Goal: Task Accomplishment & Management: Use online tool/utility

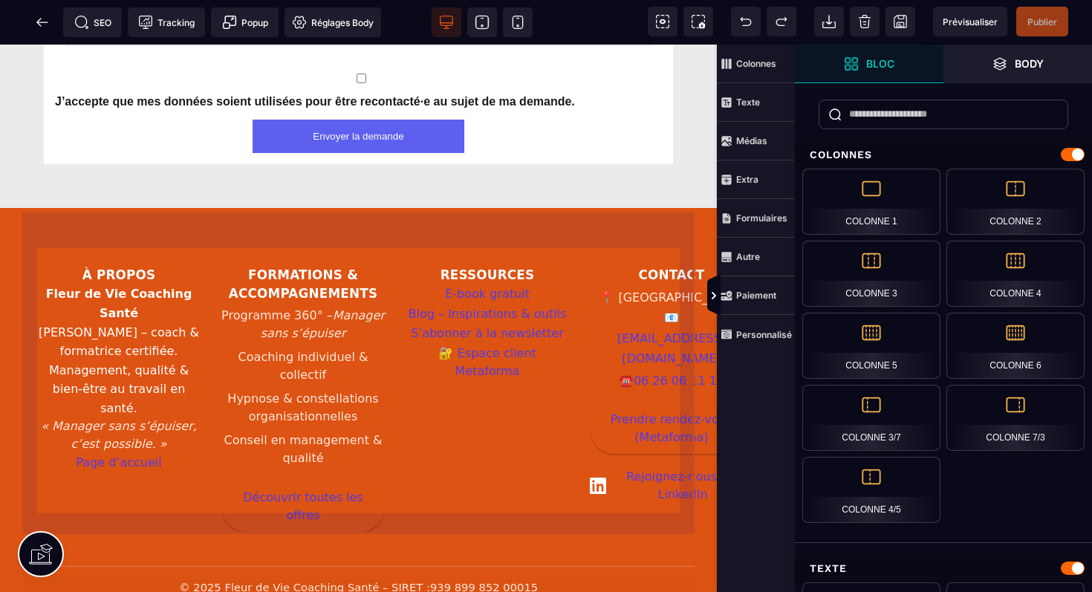
scroll to position [2452, 0]
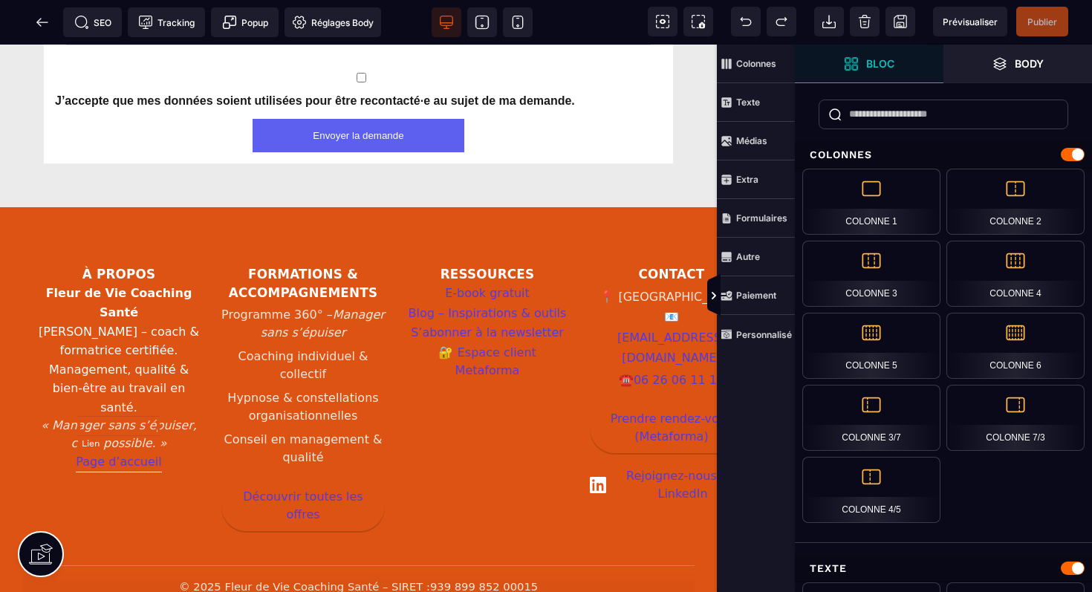
click at [150, 452] on link "Page d’accueil" at bounding box center [118, 462] width 85 height 20
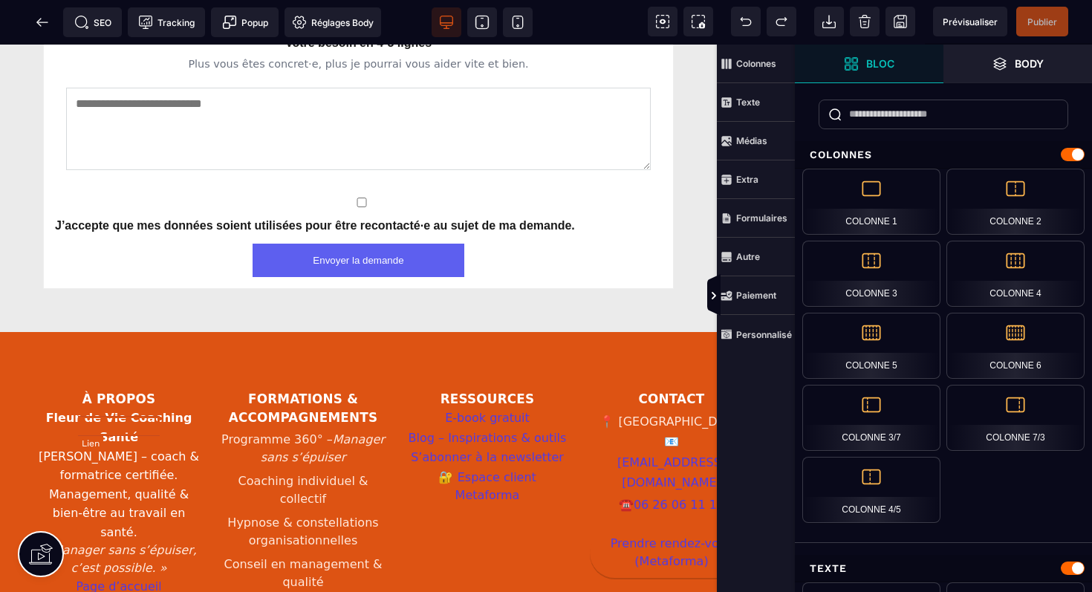
select select
select select "***"
select select
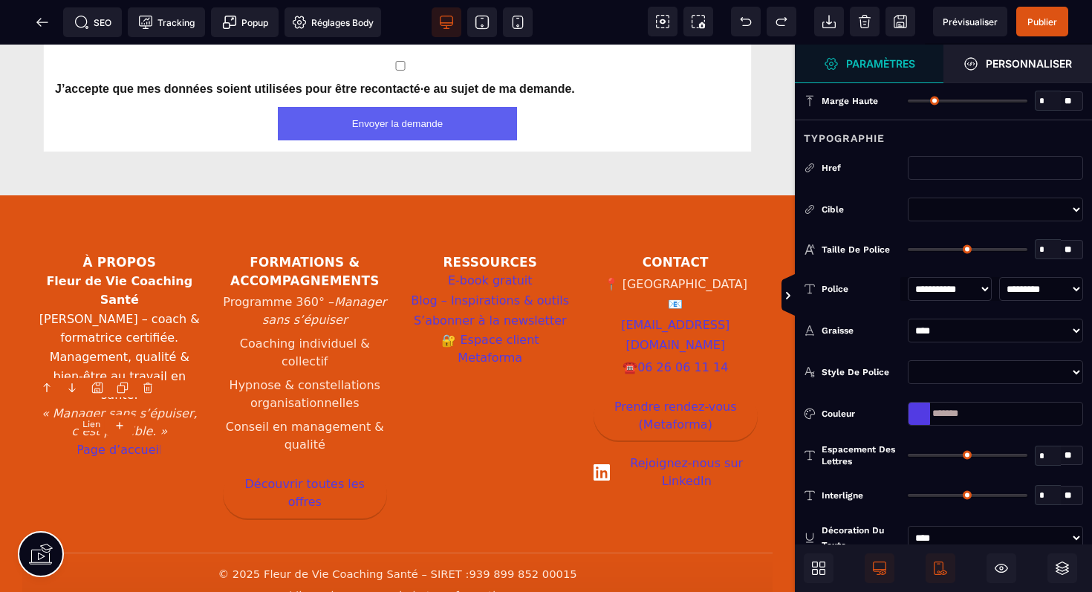
click at [149, 440] on link "Page d’accueil" at bounding box center [118, 450] width 85 height 20
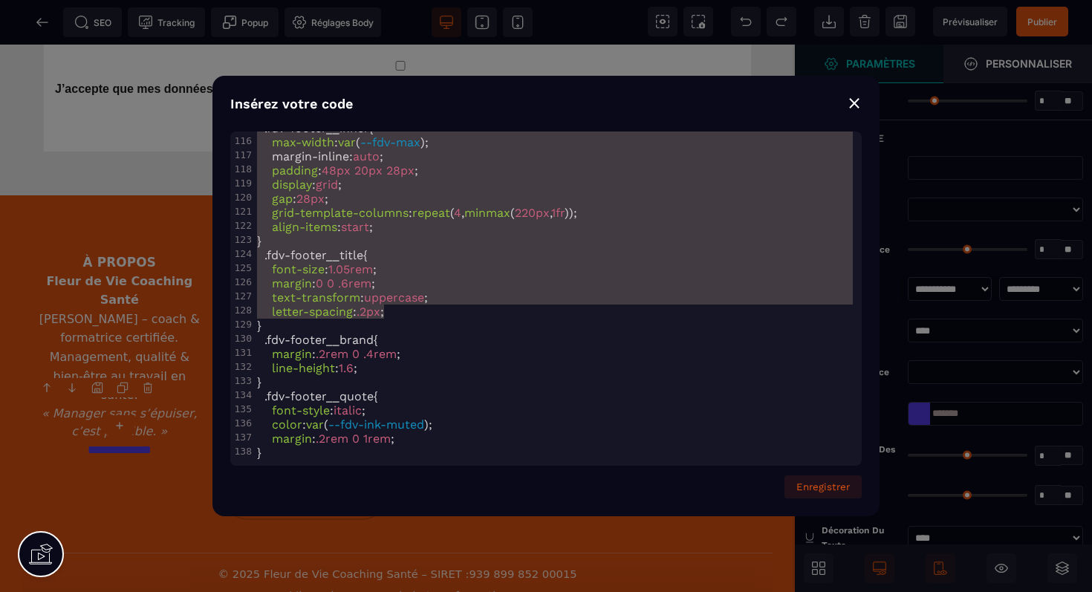
scroll to position [0, 0]
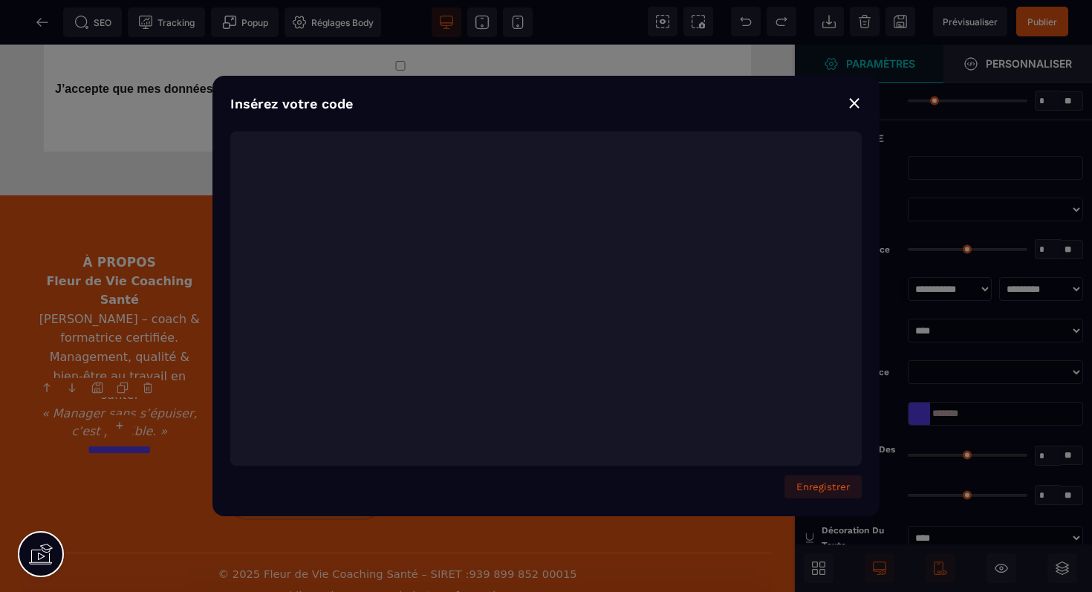
type textarea "**********"
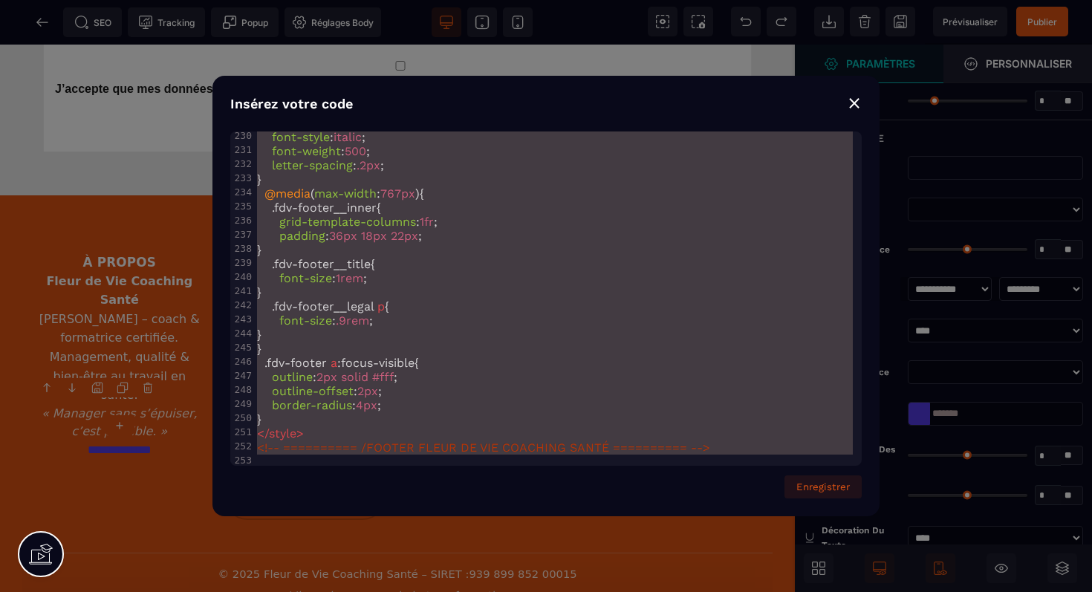
drag, startPoint x: 255, startPoint y: 142, endPoint x: 550, endPoint y: 591, distance: 537.4
click at [857, 104] on div "⨯" at bounding box center [854, 102] width 15 height 21
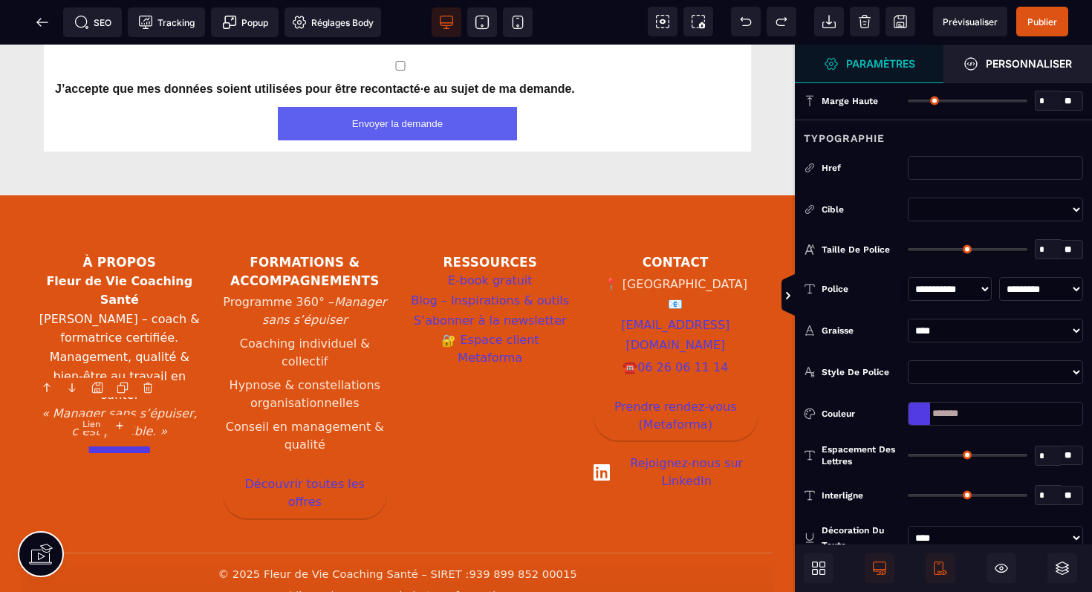
click at [128, 440] on link "**********" at bounding box center [120, 450] width 82 height 20
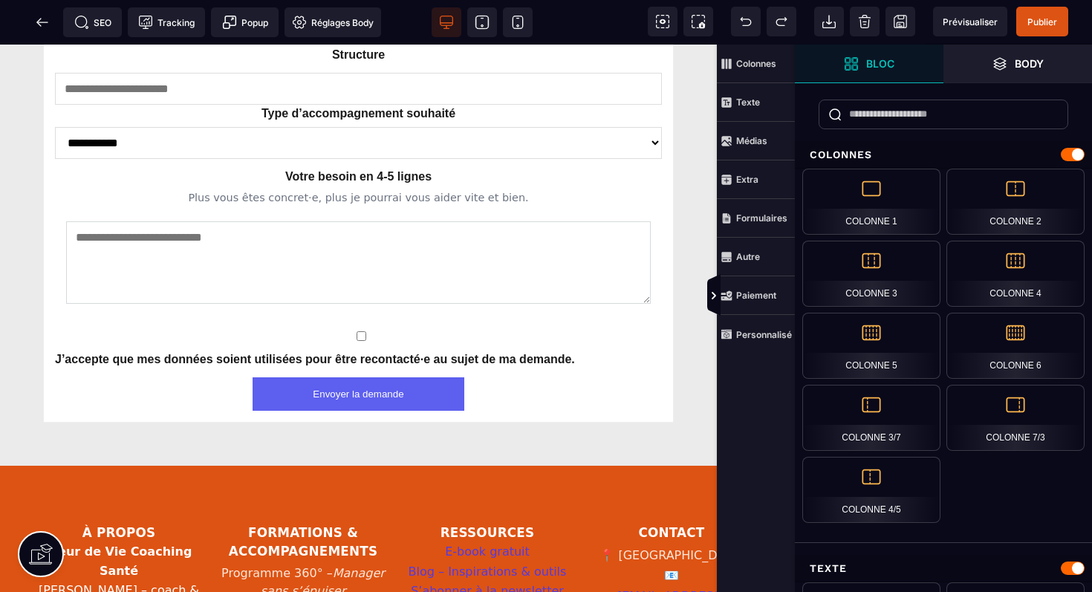
scroll to position [2022, 0]
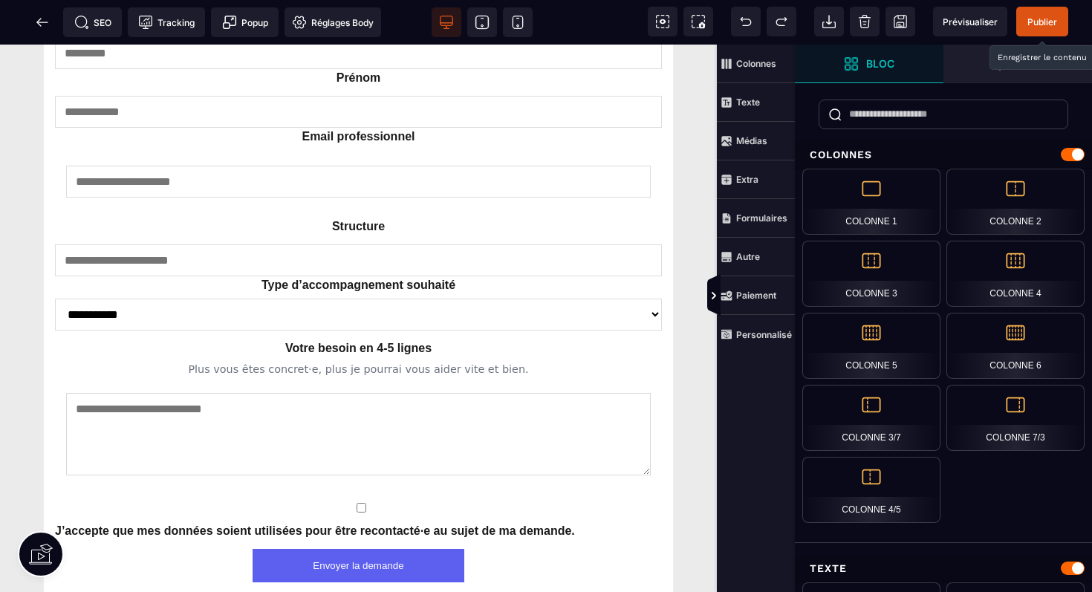
click at [1043, 22] on span "Publier" at bounding box center [1042, 21] width 30 height 11
click at [38, 16] on icon at bounding box center [42, 22] width 15 height 15
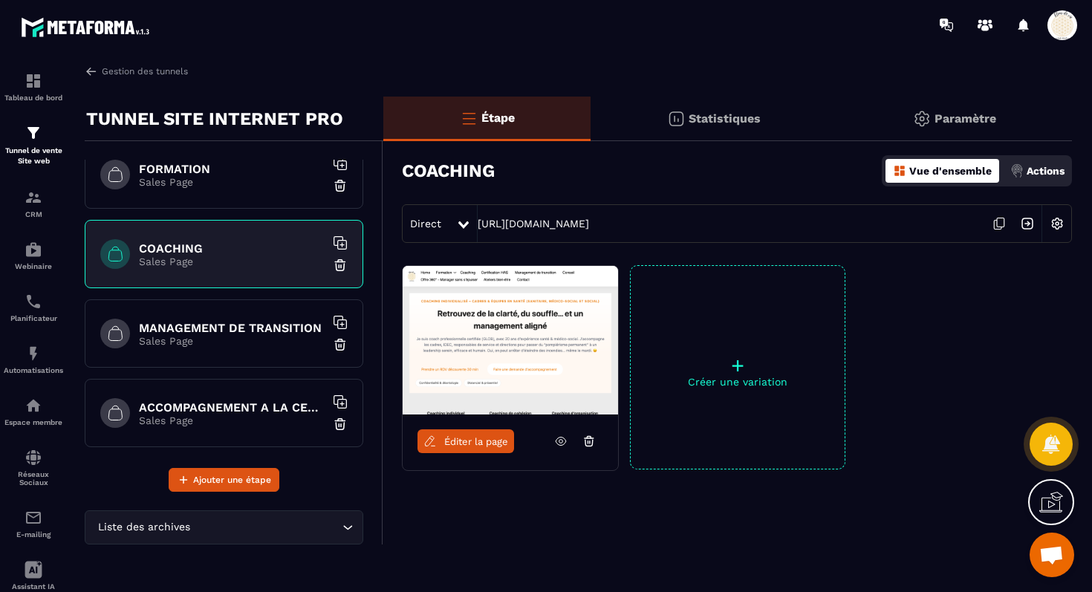
scroll to position [340, 0]
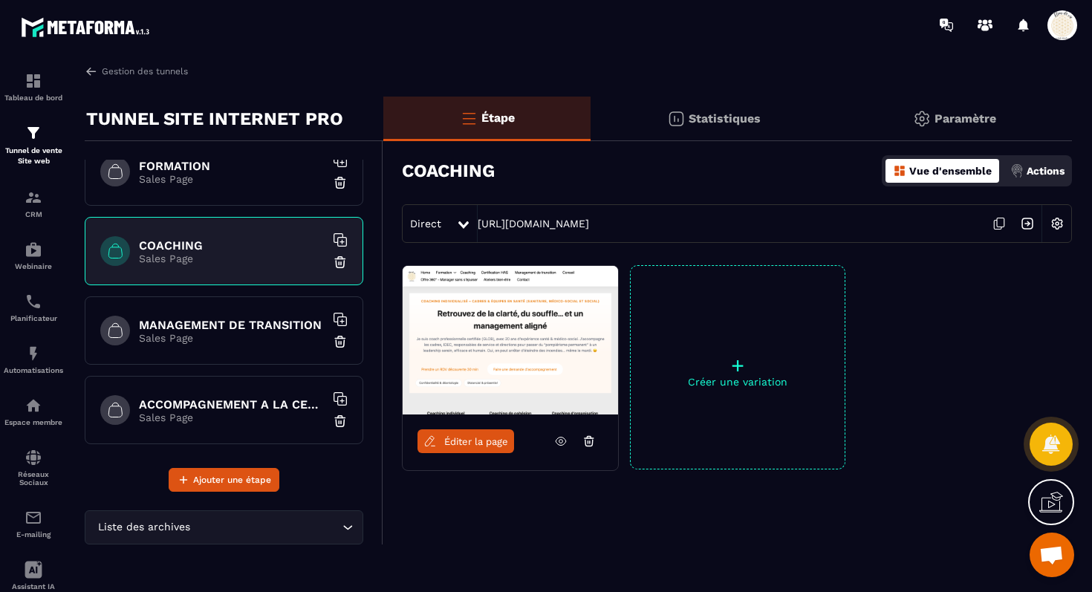
click at [238, 329] on h6 "MANAGEMENT DE TRANSITION" at bounding box center [232, 325] width 186 height 14
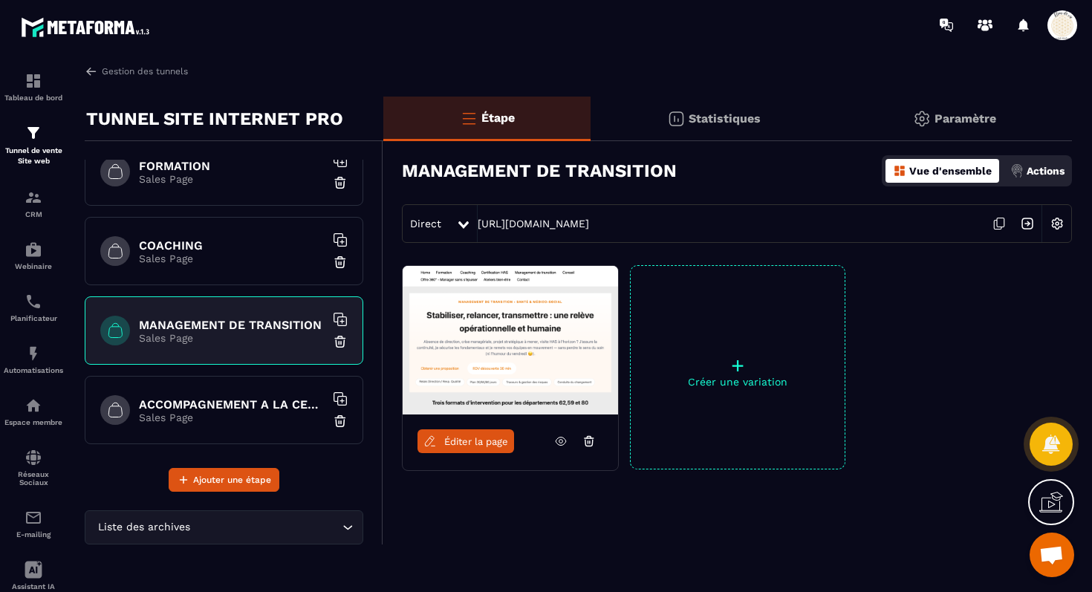
click at [461, 442] on span "Éditer la page" at bounding box center [476, 441] width 64 height 11
